Goal: Task Accomplishment & Management: Use online tool/utility

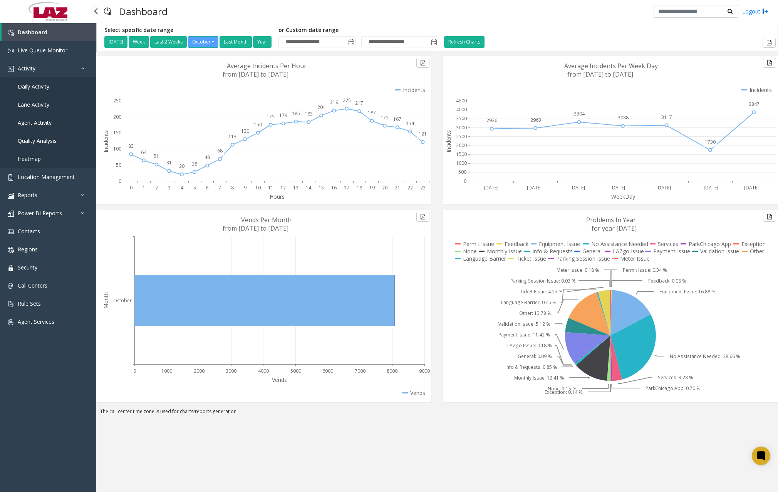
click at [38, 90] on link "Daily Activity" at bounding box center [48, 86] width 96 height 18
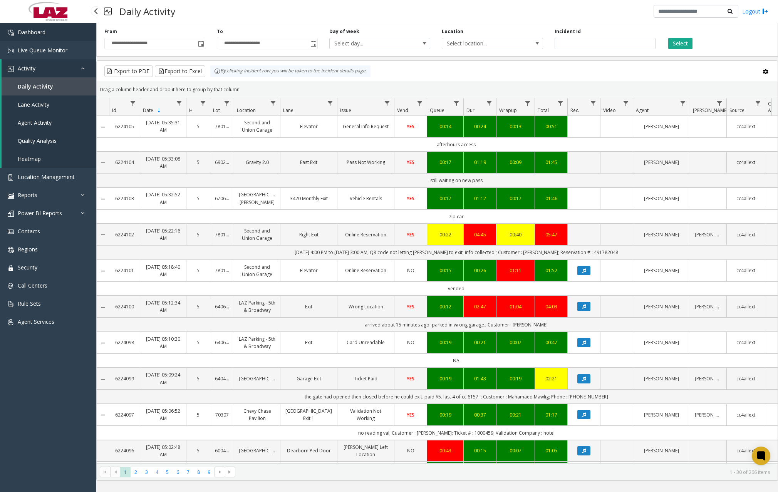
click at [45, 28] on link "Dashboard" at bounding box center [48, 32] width 96 height 18
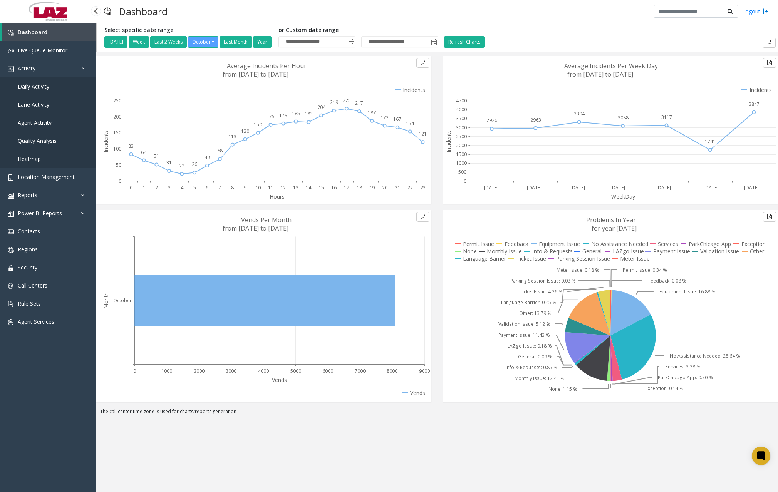
click at [40, 89] on span "Daily Activity" at bounding box center [34, 86] width 32 height 7
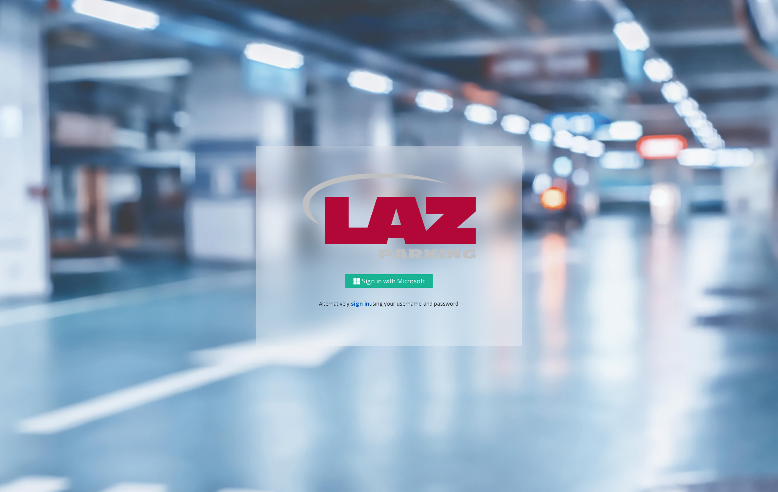
click at [356, 303] on link "sign in" at bounding box center [360, 303] width 18 height 7
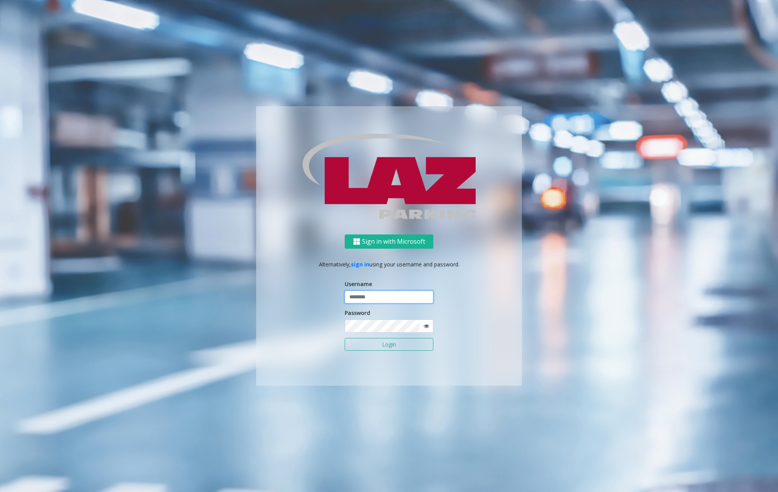
click at [395, 298] on input "text" at bounding box center [388, 297] width 89 height 13
type input "**********"
click at [501, 257] on div "**********" at bounding box center [389, 309] width 266 height 151
click at [399, 344] on button "Login" at bounding box center [388, 344] width 89 height 13
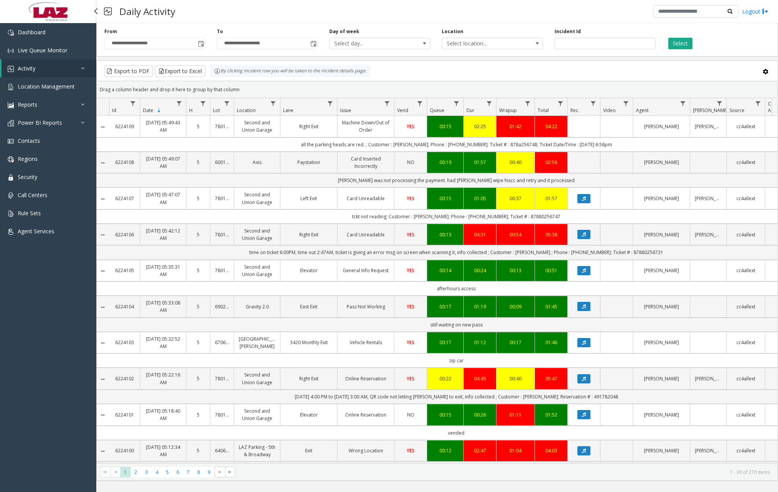
click at [227, 7] on div "Daily Activity Logout" at bounding box center [436, 11] width 681 height 23
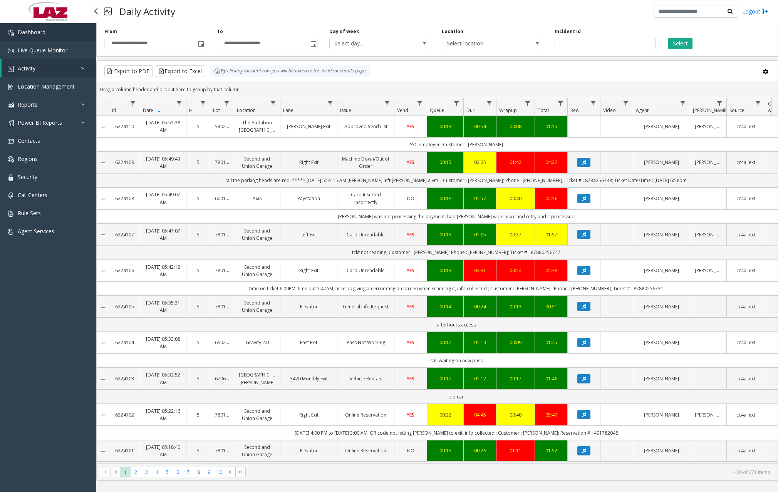
click at [48, 31] on link "Dashboard" at bounding box center [48, 32] width 96 height 18
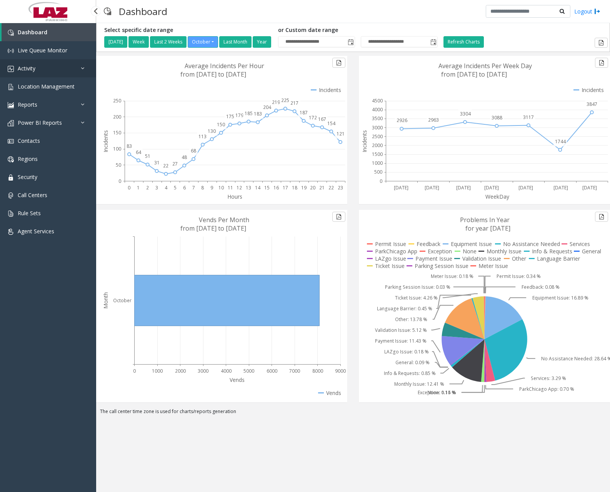
click at [62, 69] on link "Activity" at bounding box center [48, 68] width 96 height 18
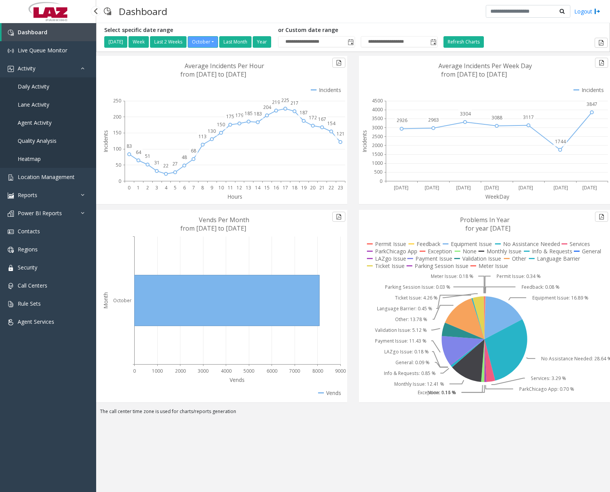
click at [45, 85] on span "Daily Activity" at bounding box center [34, 86] width 32 height 7
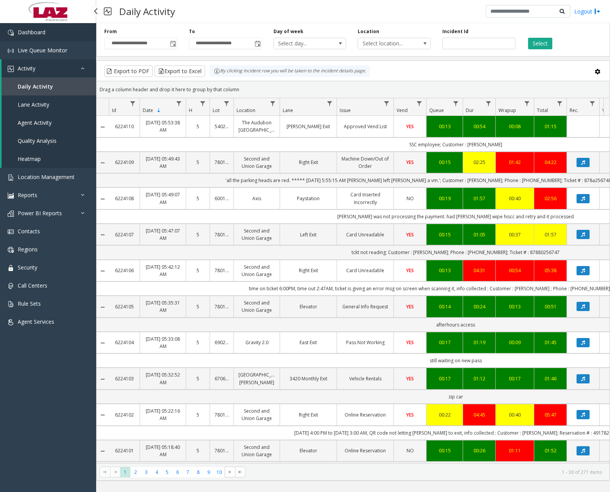
click at [38, 32] on span "Dashboard" at bounding box center [32, 31] width 28 height 7
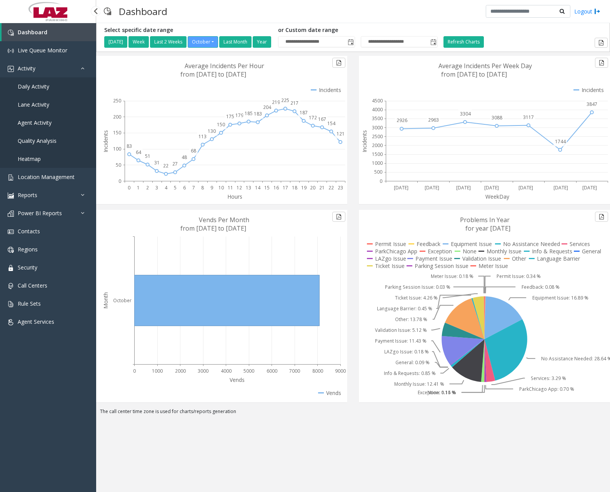
click at [37, 88] on span "Daily Activity" at bounding box center [34, 86] width 32 height 7
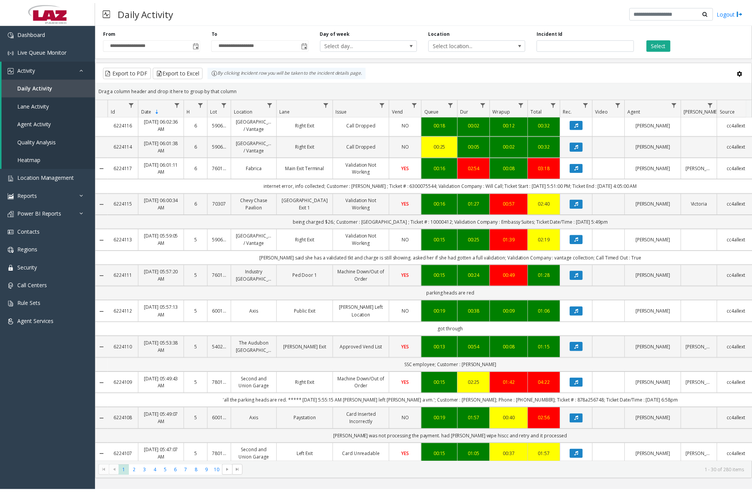
scroll to position [269, 0]
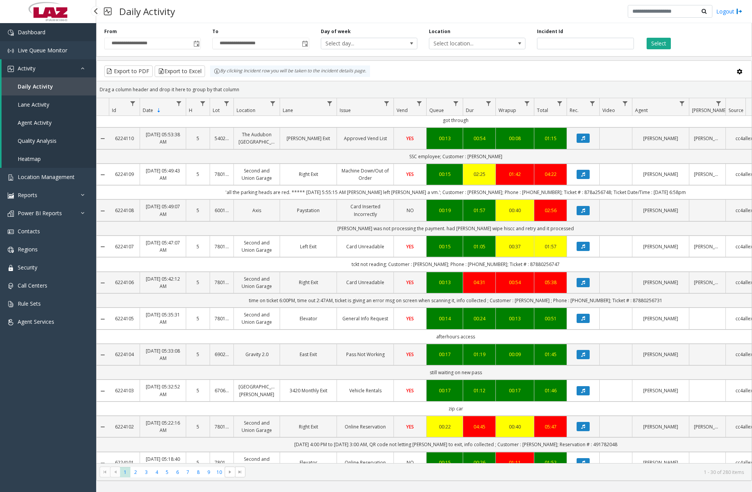
click at [58, 33] on link "Dashboard" at bounding box center [48, 32] width 96 height 18
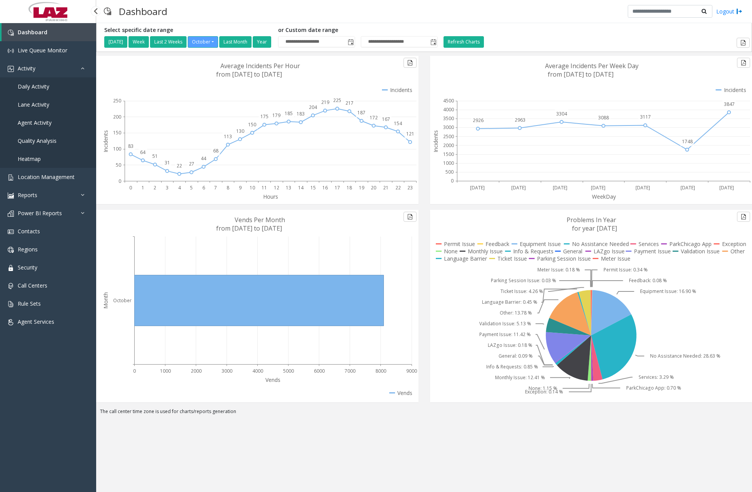
click at [47, 89] on span "Daily Activity" at bounding box center [34, 86] width 32 height 7
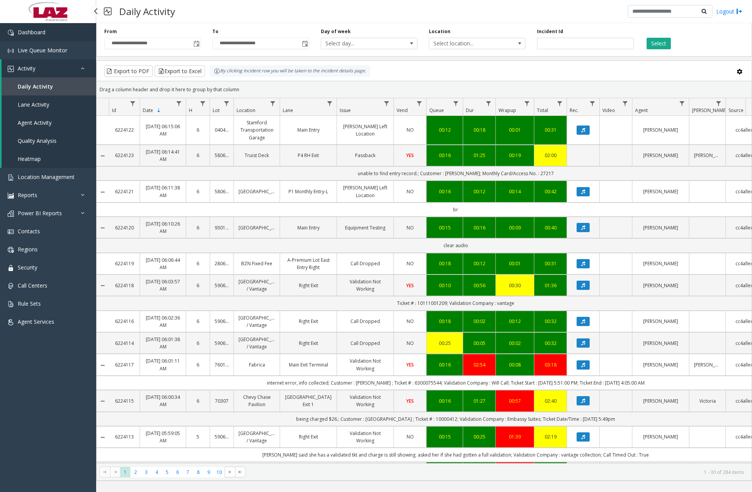
click at [53, 32] on link "Dashboard" at bounding box center [48, 32] width 96 height 18
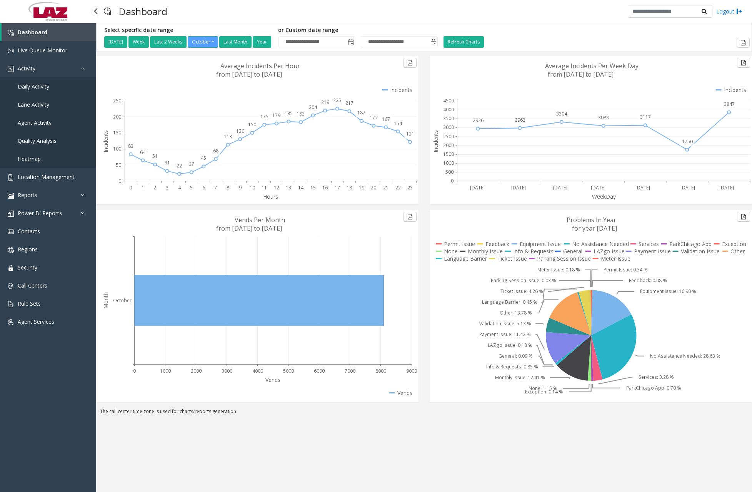
click at [42, 90] on link "Daily Activity" at bounding box center [48, 86] width 96 height 18
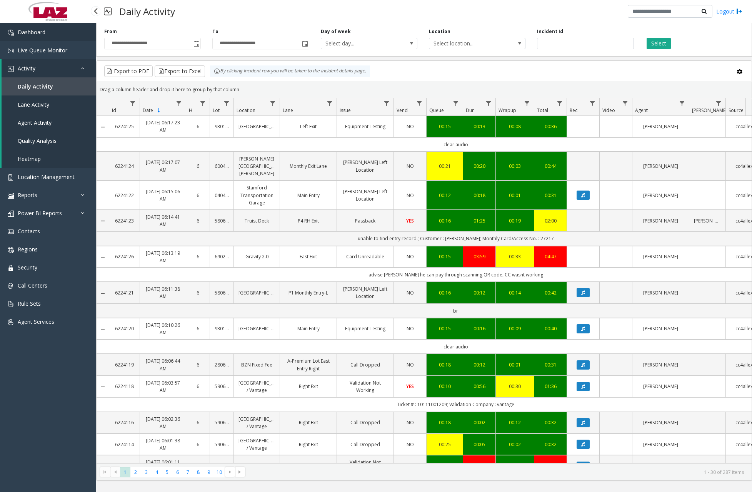
click at [64, 33] on link "Dashboard" at bounding box center [48, 32] width 96 height 18
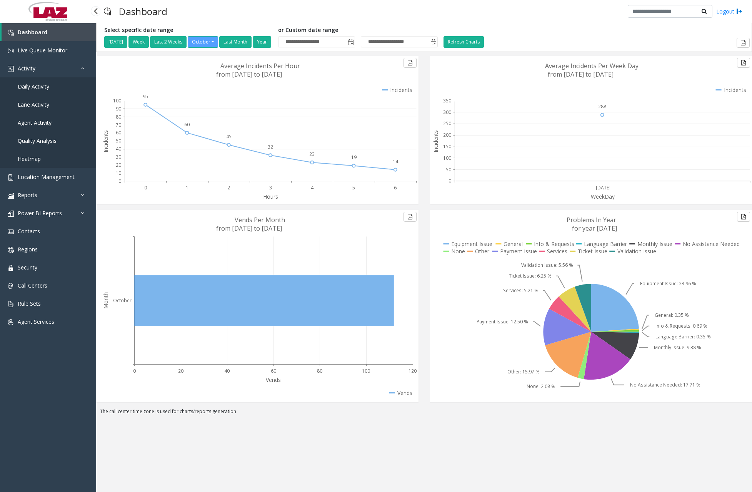
click at [49, 82] on link "Daily Activity" at bounding box center [48, 86] width 96 height 18
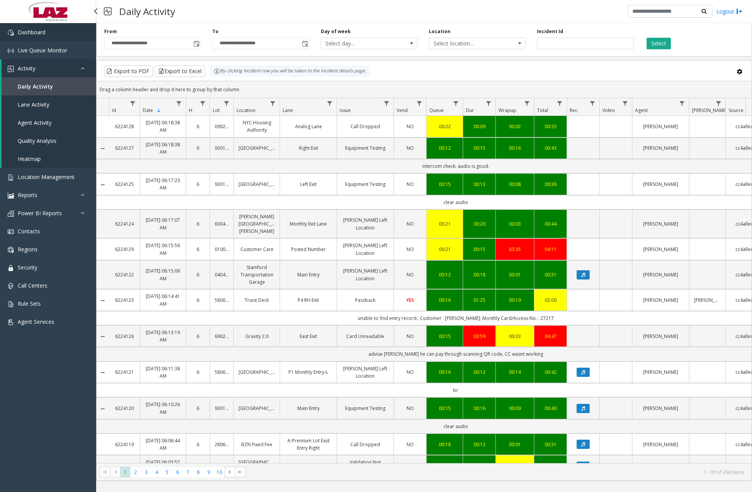
click at [68, 36] on link "Dashboard" at bounding box center [48, 32] width 96 height 18
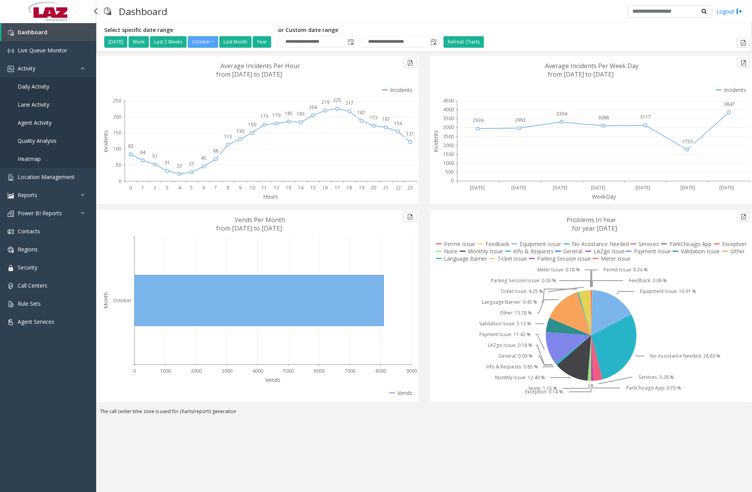
click at [45, 86] on span "Daily Activity" at bounding box center [34, 86] width 32 height 7
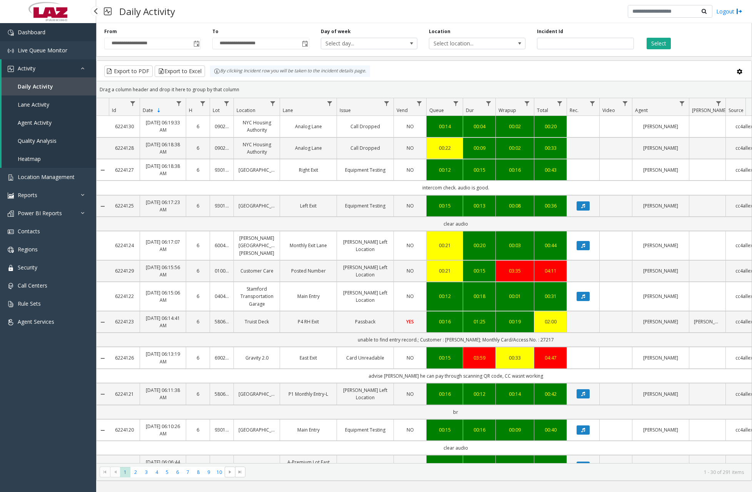
click at [67, 34] on link "Dashboard" at bounding box center [48, 32] width 96 height 18
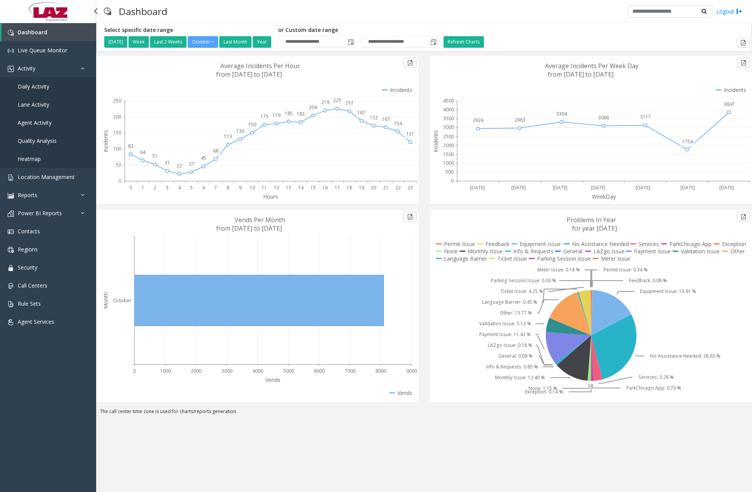
click at [50, 89] on link "Daily Activity" at bounding box center [48, 86] width 96 height 18
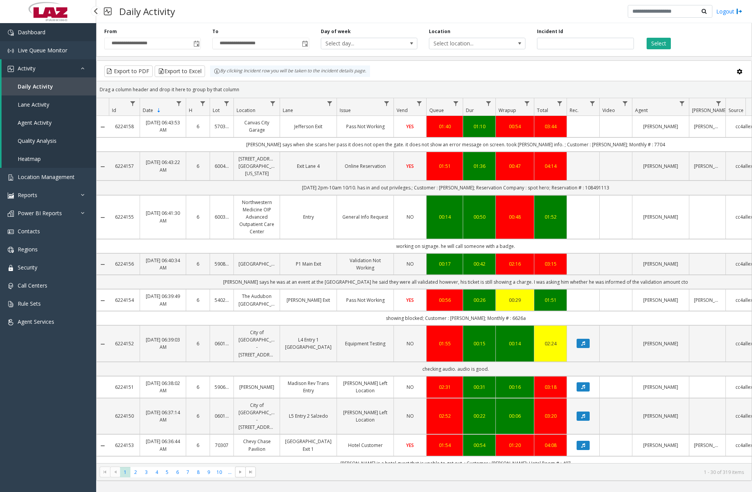
click at [40, 28] on span "Dashboard" at bounding box center [32, 31] width 28 height 7
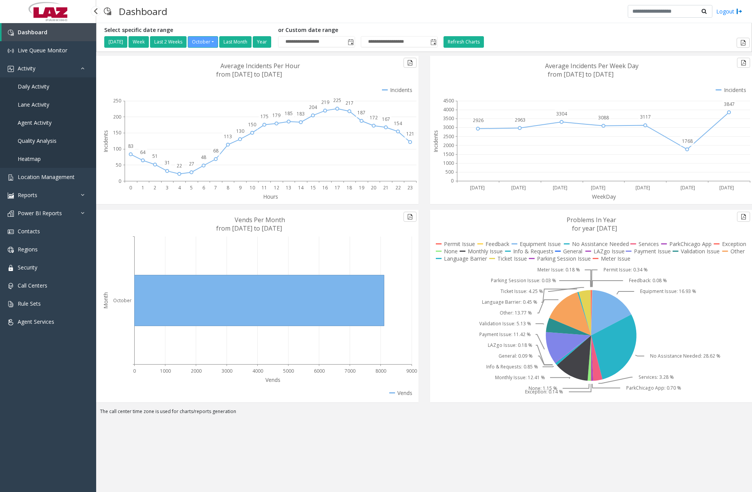
click at [39, 84] on span "Daily Activity" at bounding box center [34, 86] width 32 height 7
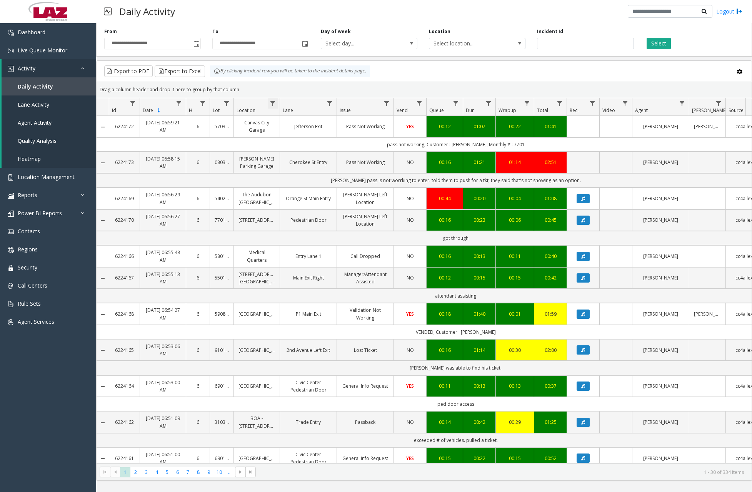
click at [276, 102] on span "Data table" at bounding box center [273, 103] width 6 height 6
click at [326, 137] on input "Location Filter" at bounding box center [306, 136] width 65 height 13
type input "******"
click at [327, 200] on button "Filter" at bounding box center [324, 208] width 32 height 17
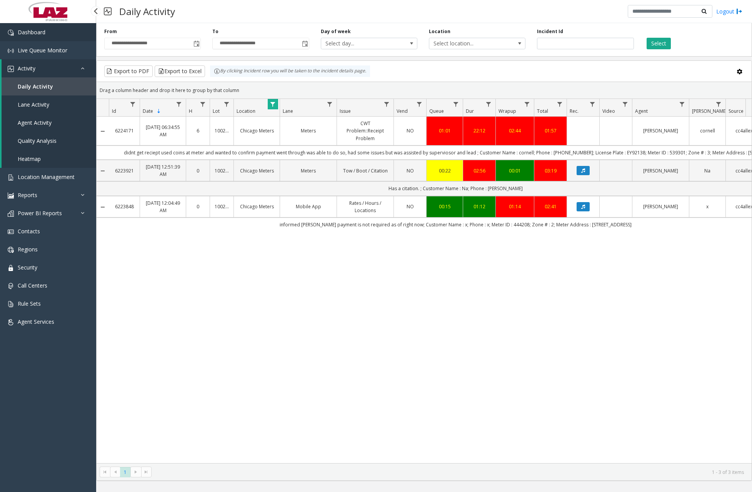
click at [46, 31] on link "Dashboard" at bounding box center [48, 32] width 96 height 18
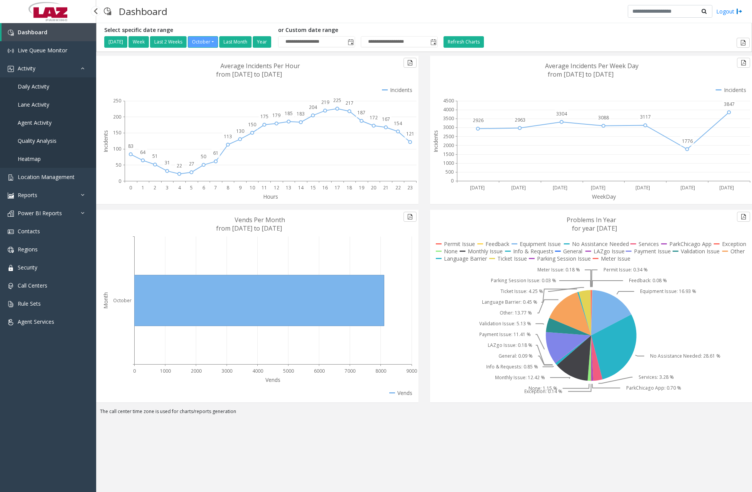
click at [48, 88] on span "Daily Activity" at bounding box center [34, 86] width 32 height 7
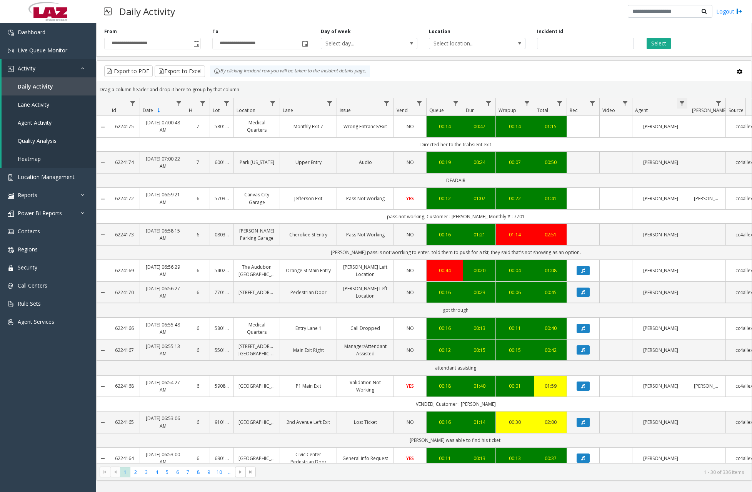
click at [683, 105] on span "Data table" at bounding box center [682, 103] width 6 height 6
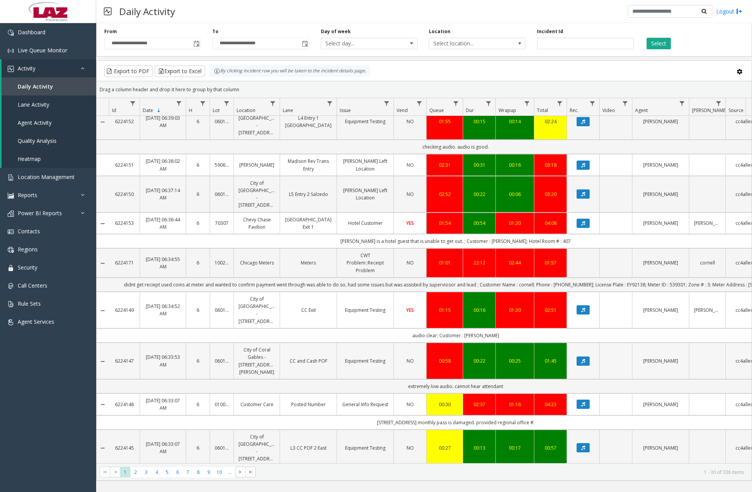
scroll to position [770, 0]
click at [135, 470] on span "2" at bounding box center [135, 472] width 10 height 10
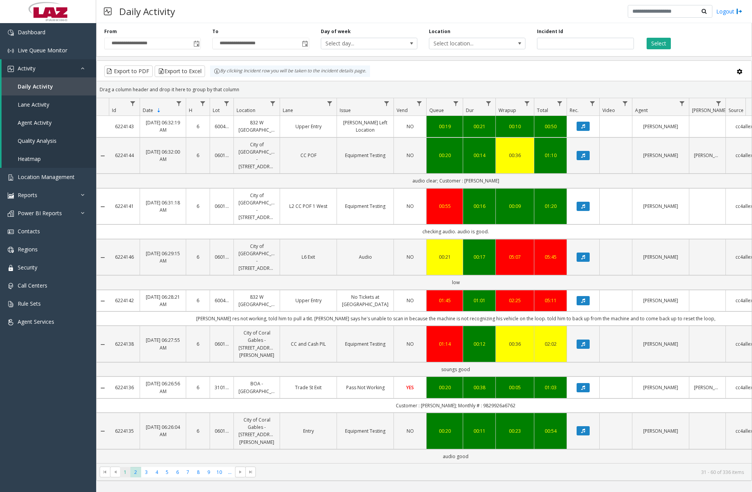
click at [129, 472] on span "1" at bounding box center [125, 472] width 10 height 10
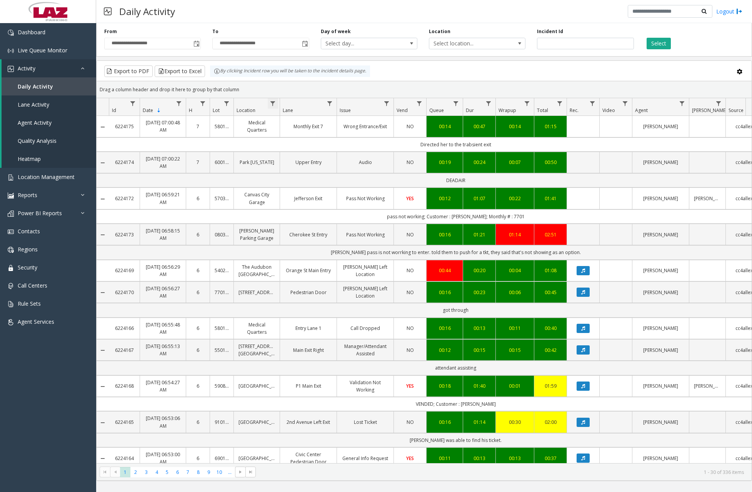
click at [276, 104] on span "Data table" at bounding box center [273, 103] width 6 height 6
click at [302, 133] on input "Location Filter" at bounding box center [306, 136] width 65 height 13
type input "******"
click at [318, 211] on button "Filter" at bounding box center [324, 208] width 32 height 17
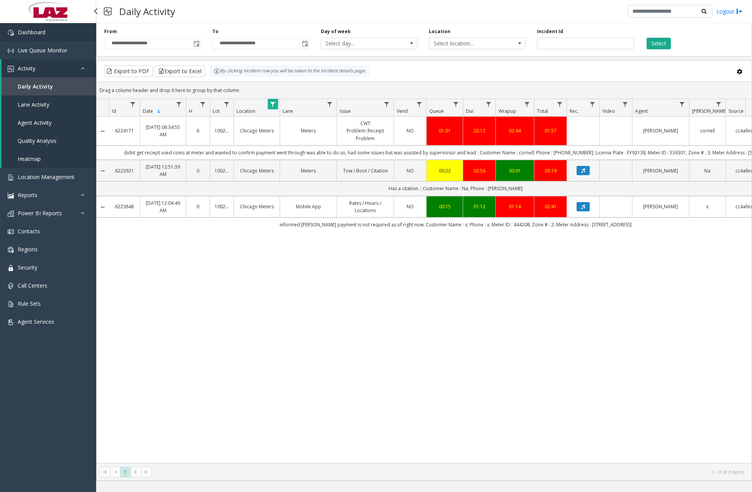
click at [70, 41] on link "Dashboard" at bounding box center [48, 32] width 96 height 18
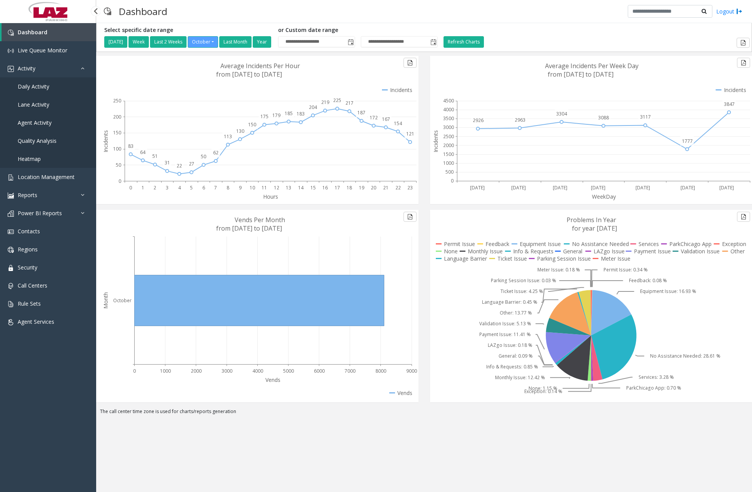
click at [45, 90] on link "Daily Activity" at bounding box center [48, 86] width 96 height 18
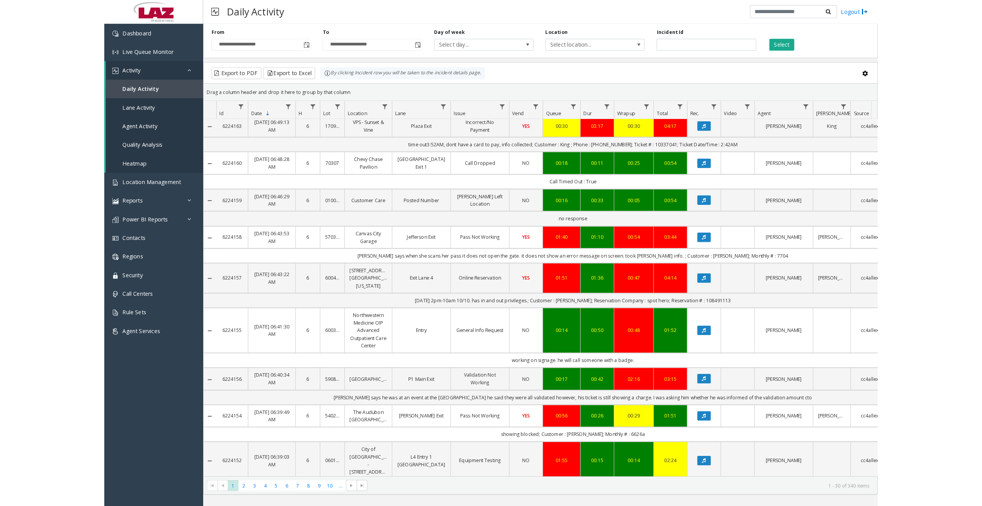
scroll to position [616, 0]
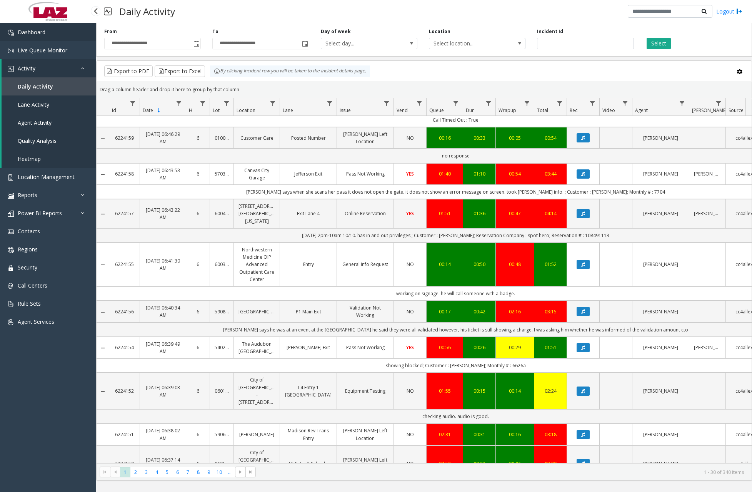
click at [48, 34] on link "Dashboard" at bounding box center [48, 32] width 96 height 18
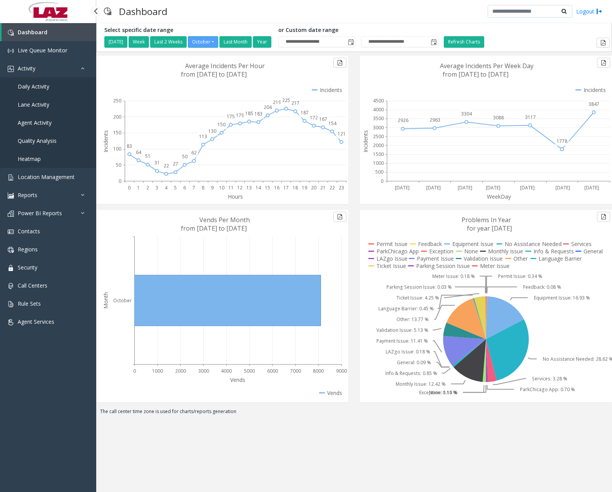
click at [43, 89] on span "Daily Activity" at bounding box center [34, 86] width 32 height 7
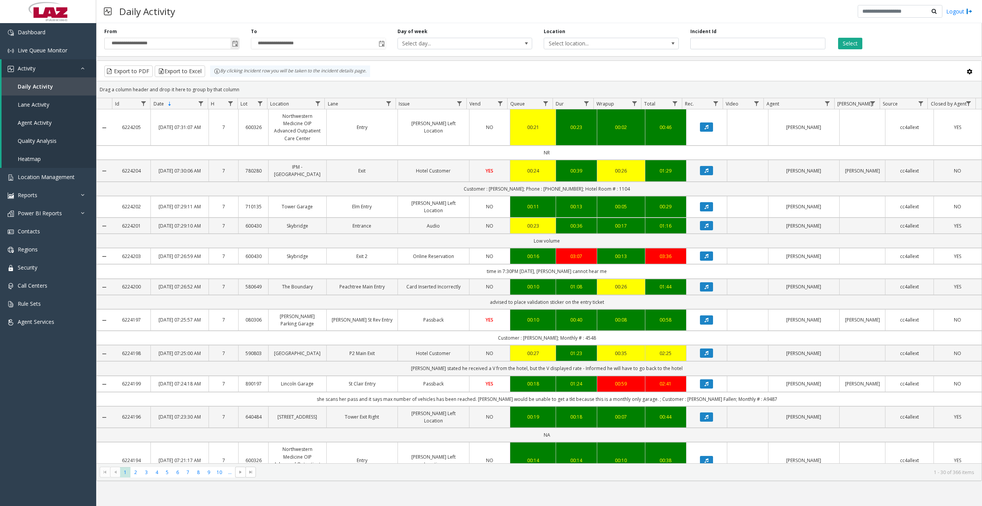
click at [234, 45] on span "Toggle popup" at bounding box center [235, 44] width 6 height 6
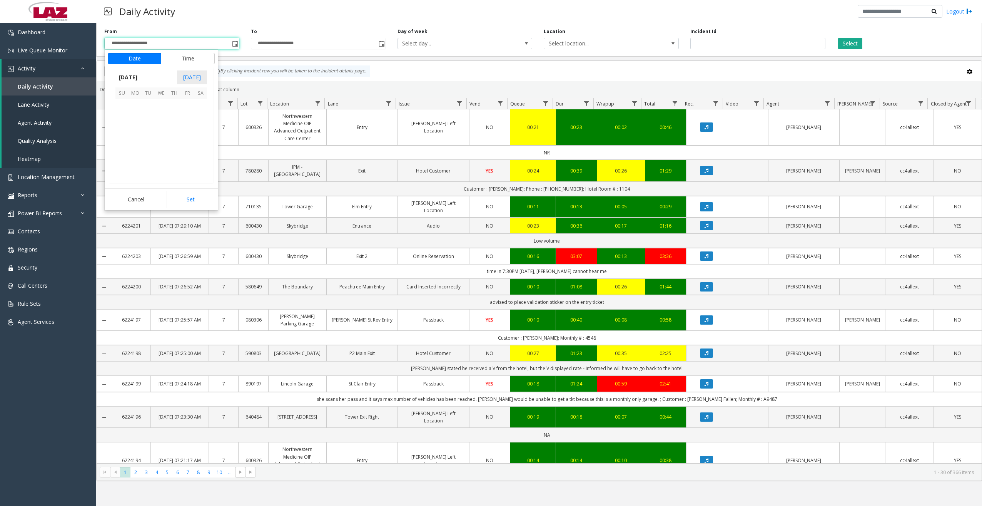
scroll to position [138235, 0]
click at [177, 116] on span "9" at bounding box center [174, 118] width 13 height 13
click at [124, 134] on span "11" at bounding box center [127, 133] width 6 height 7
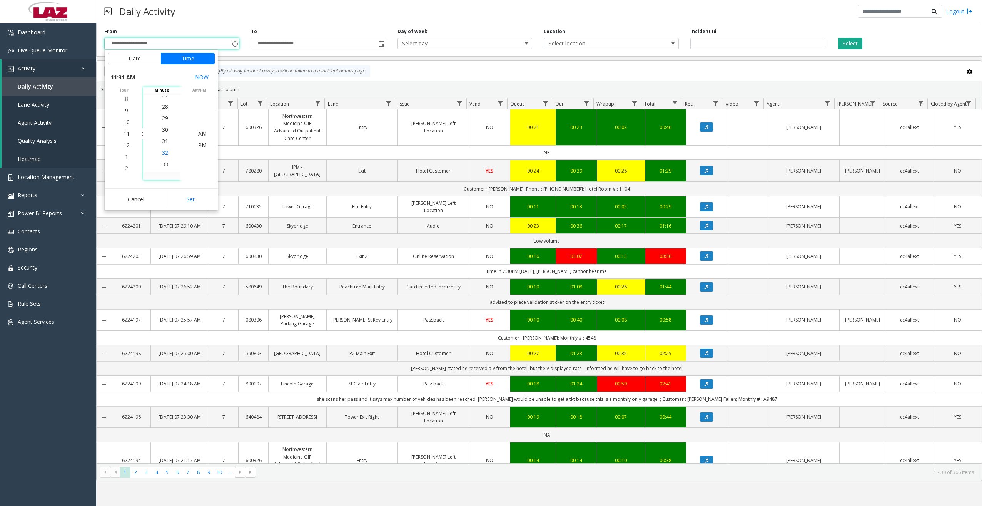
scroll to position [358, 0]
click at [162, 123] on span "30" at bounding box center [165, 121] width 6 height 7
click at [199, 143] on span "PM" at bounding box center [202, 144] width 8 height 7
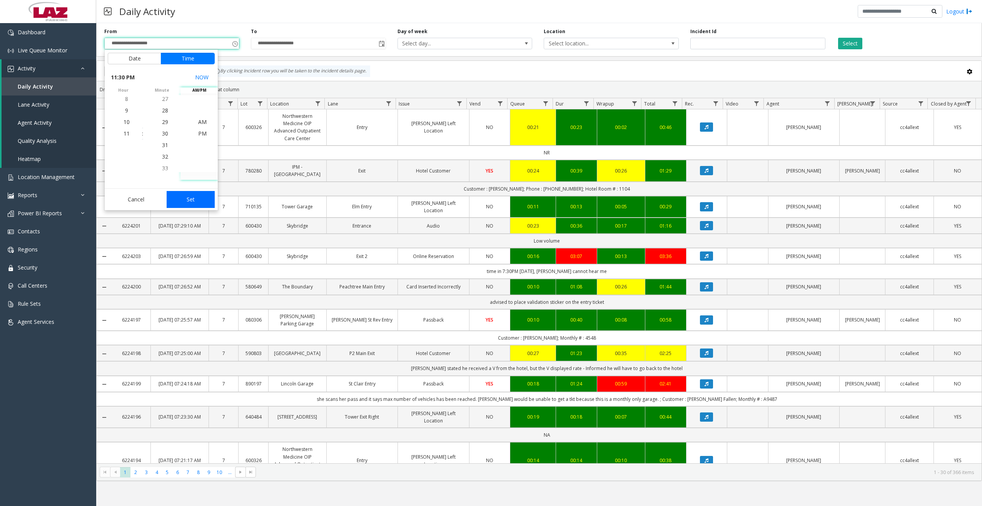
click at [192, 197] on button "Set" at bounding box center [191, 199] width 48 height 17
type input "**********"
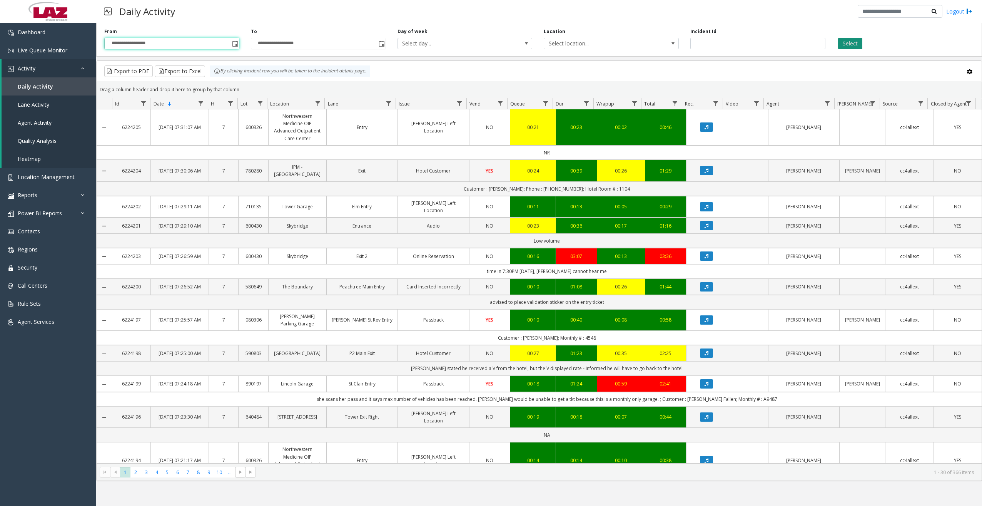
click at [777, 45] on button "Select" at bounding box center [850, 44] width 24 height 12
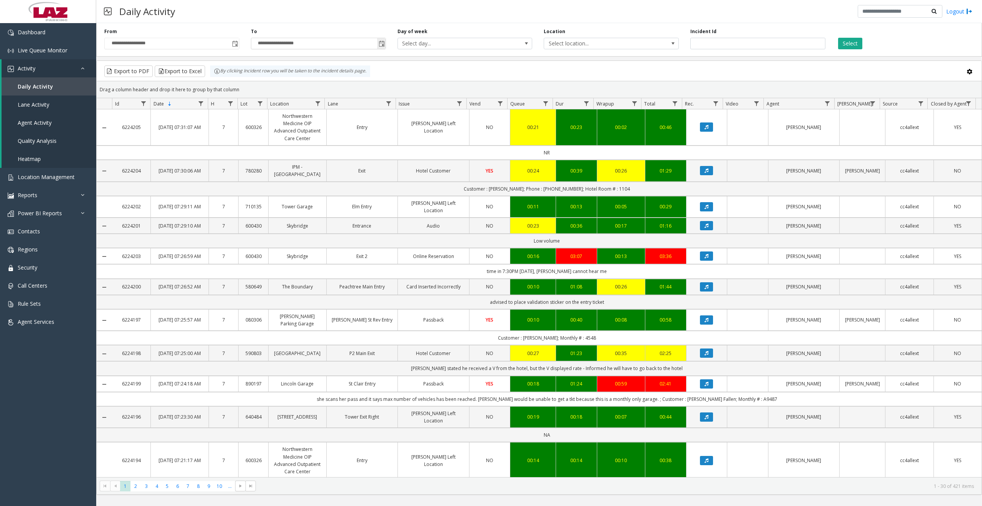
click at [382, 43] on span "Toggle popup" at bounding box center [382, 44] width 6 height 6
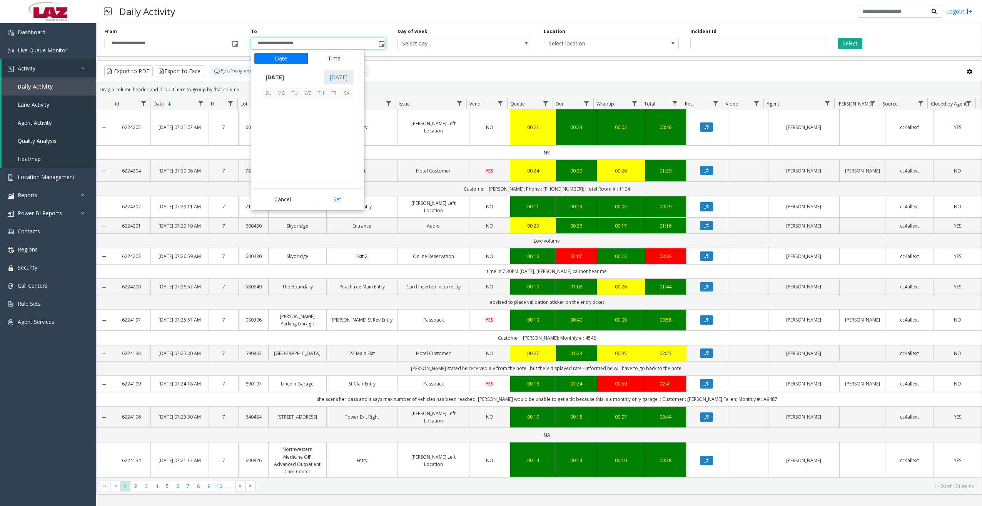
scroll to position [12, 0]
click at [333, 118] on span "10" at bounding box center [334, 118] width 13 height 13
click at [272, 134] on span "7" at bounding box center [273, 133] width 3 height 7
click at [309, 122] on span "30" at bounding box center [312, 121] width 6 height 7
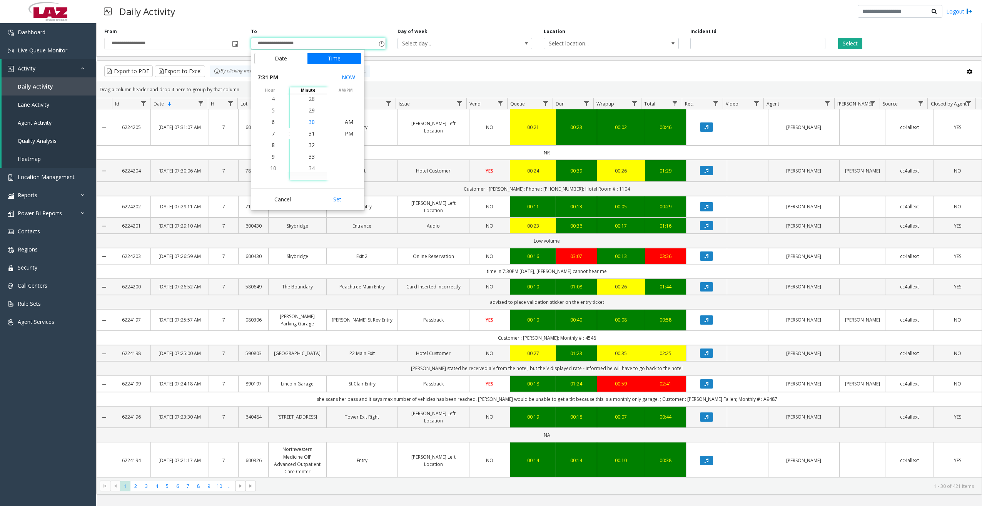
scroll to position [346, 0]
click at [346, 123] on span "AM" at bounding box center [349, 121] width 8 height 7
click at [344, 197] on button "Set" at bounding box center [337, 199] width 48 height 17
type input "**********"
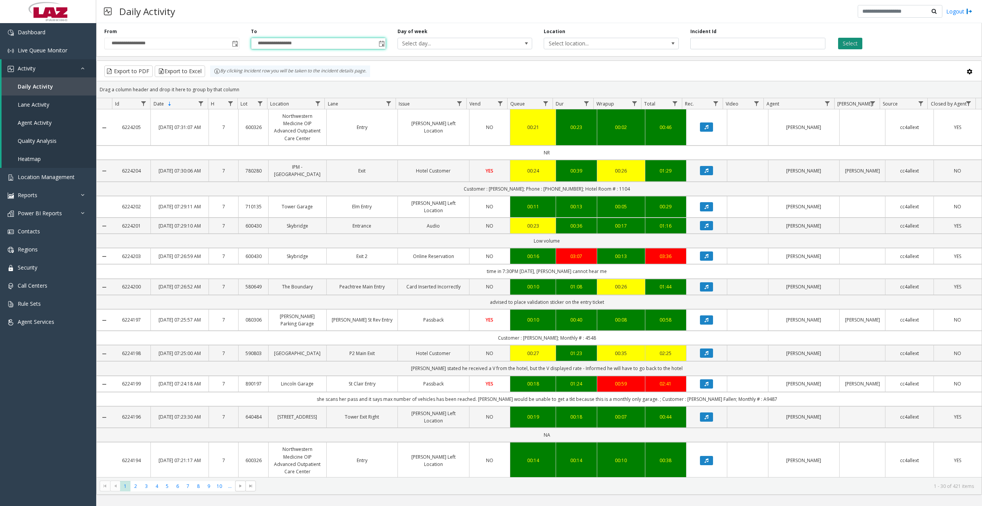
click at [777, 43] on button "Select" at bounding box center [850, 44] width 24 height 12
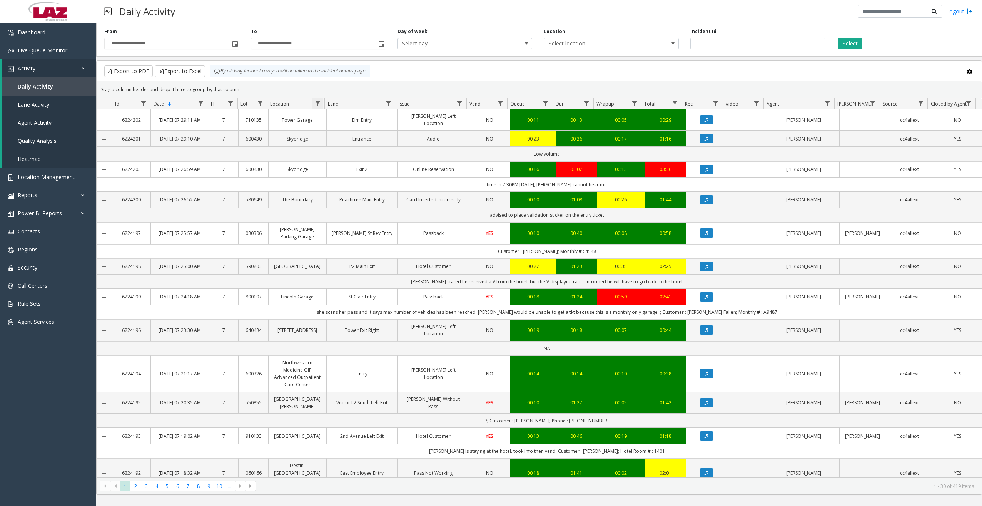
click at [320, 103] on span "Data table" at bounding box center [318, 103] width 6 height 6
click at [341, 137] on input "Location Filter" at bounding box center [350, 136] width 65 height 13
type input "******"
click at [364, 202] on button "Filter" at bounding box center [368, 208] width 32 height 17
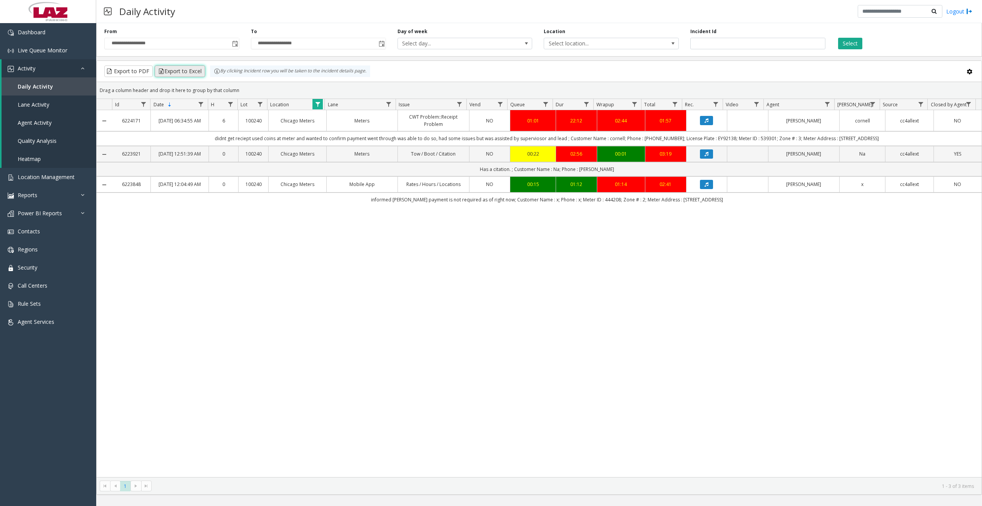
click at [167, 71] on button "Export to Excel" at bounding box center [180, 71] width 50 height 12
click at [774, 13] on div "Daily Activity Logout" at bounding box center [539, 11] width 886 height 23
